Goal: Navigation & Orientation: Find specific page/section

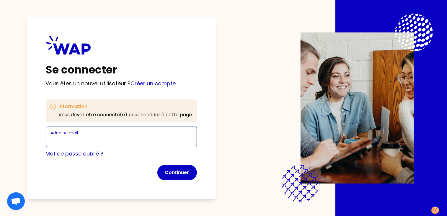
click at [109, 139] on input "Adresse mail" at bounding box center [121, 141] width 141 height 8
type input "[EMAIL_ADDRESS][DOMAIN_NAME]"
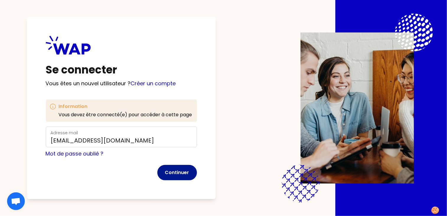
click at [176, 175] on button "Continuer" at bounding box center [178, 172] width 40 height 15
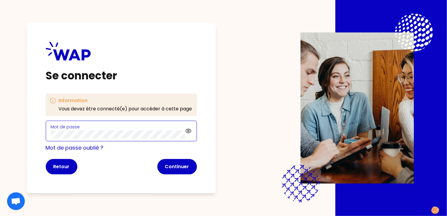
click button "Continuer" at bounding box center [178, 166] width 40 height 15
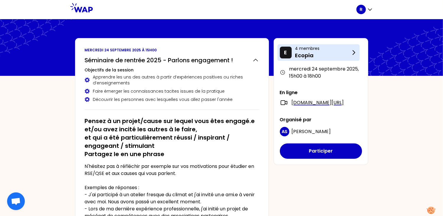
click at [355, 50] on icon at bounding box center [353, 52] width 7 height 7
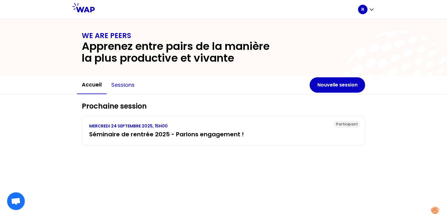
click at [128, 85] on button "Sessions" at bounding box center [123, 85] width 33 height 18
